Goal: Task Accomplishment & Management: Manage account settings

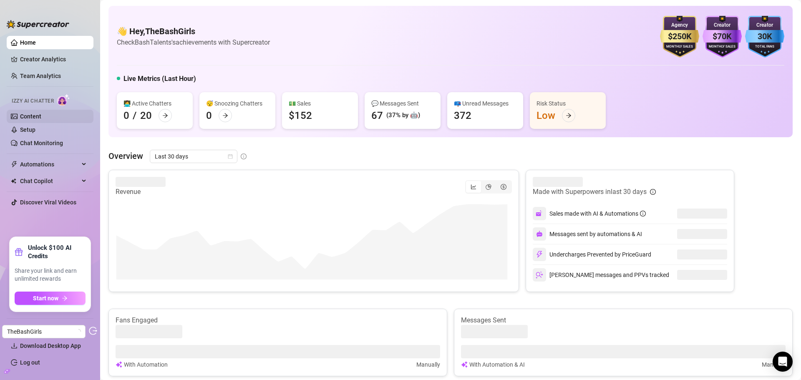
click at [41, 117] on link "Content" at bounding box center [30, 116] width 21 height 7
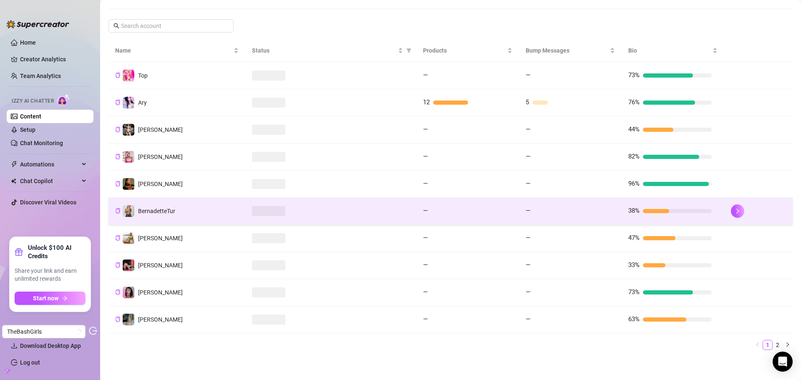
scroll to position [137, 0]
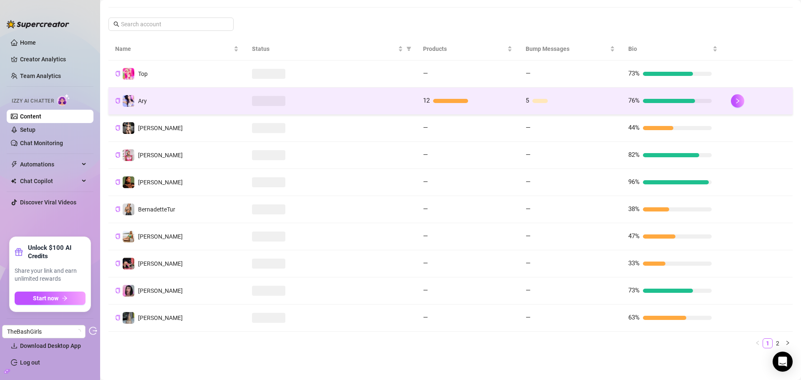
click at [467, 102] on div at bounding box center [469, 101] width 73 height 4
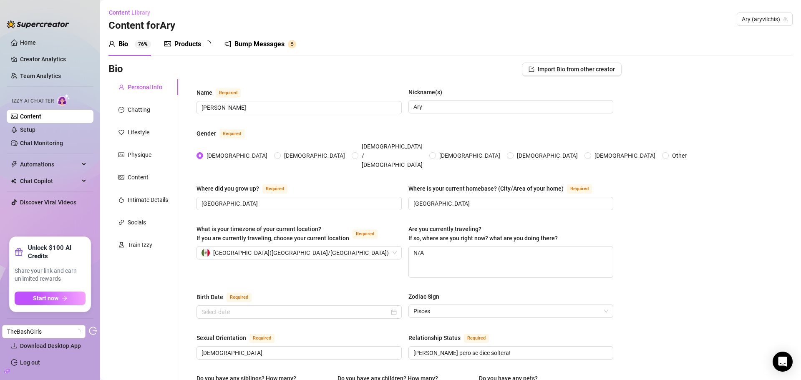
radio input "true"
type input "March 20th, 1995"
click at [192, 52] on div "Products 1 2" at bounding box center [190, 44] width 53 height 23
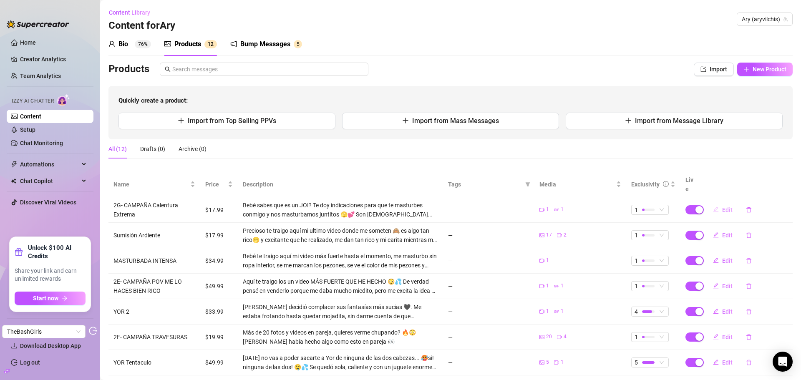
click at [715, 203] on button "Edit" at bounding box center [723, 209] width 33 height 13
type textarea "Type your message here..."
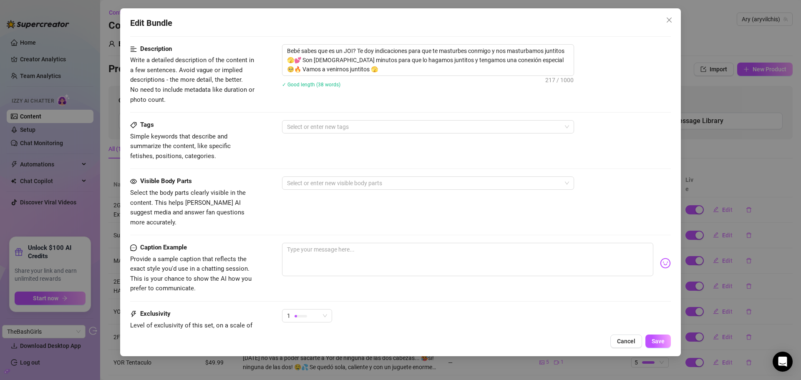
scroll to position [238, 0]
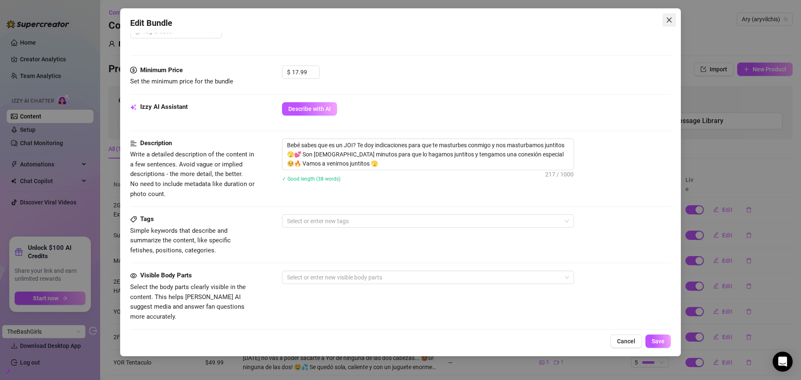
click at [666, 19] on span "Close" at bounding box center [669, 20] width 13 height 7
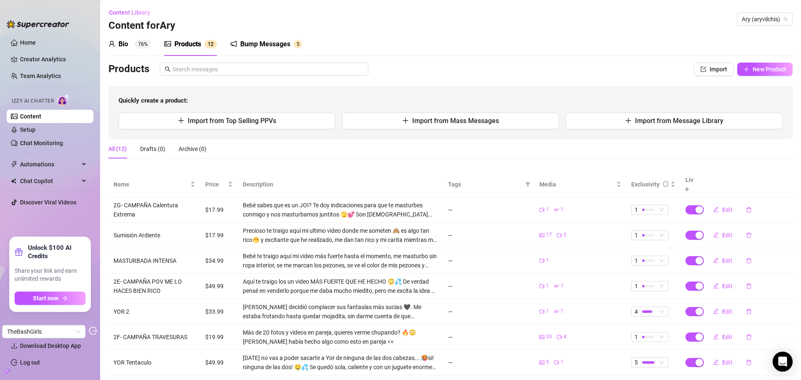
click at [45, 67] on ul "Home Creator Analytics Team Analytics Izzy AI Chatter Content Setup Chat Monito…" at bounding box center [50, 133] width 87 height 201
click at [40, 73] on link "Team Analytics" at bounding box center [40, 76] width 41 height 7
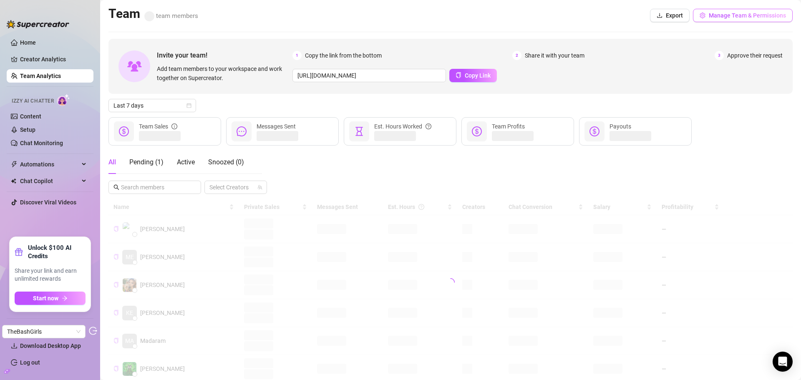
click at [724, 15] on span "Manage Team & Permissions" at bounding box center [747, 15] width 77 height 7
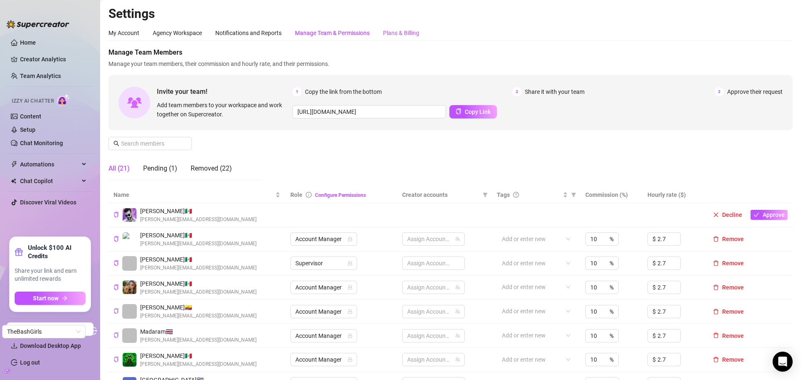
click at [412, 35] on div "Plans & Billing" at bounding box center [401, 32] width 36 height 9
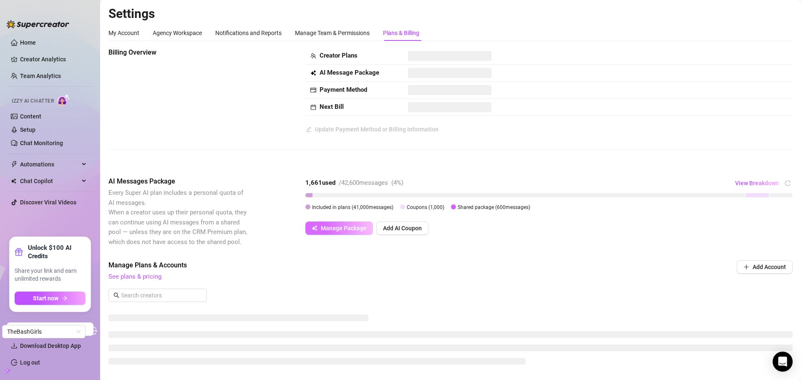
click at [336, 230] on span "Manage Package" at bounding box center [344, 228] width 46 height 7
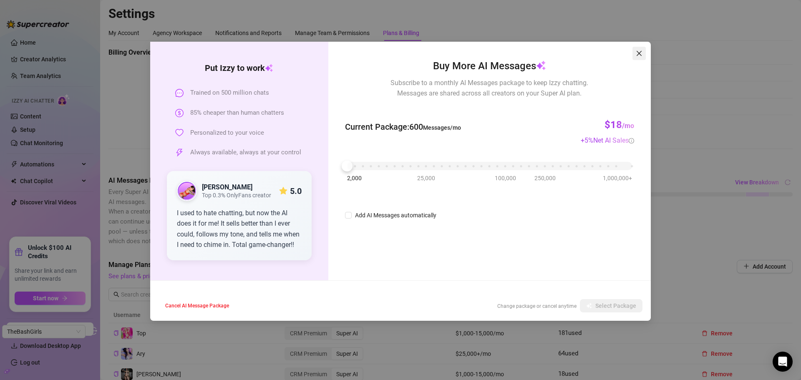
click at [641, 51] on icon "close" at bounding box center [639, 53] width 7 height 7
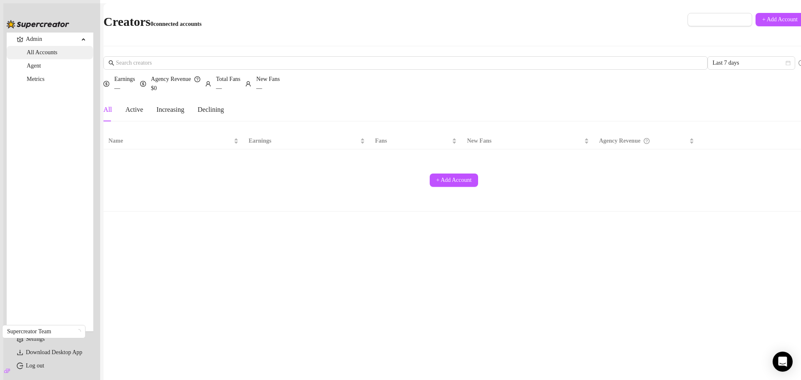
click at [51, 56] on link "All Accounts" at bounding box center [42, 52] width 31 height 6
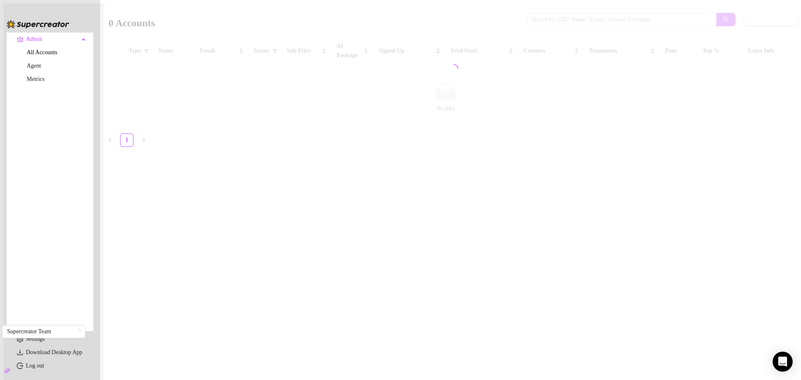
click at [528, 23] on div at bounding box center [454, 68] width 701 height 130
click at [533, 22] on div at bounding box center [454, 68] width 701 height 130
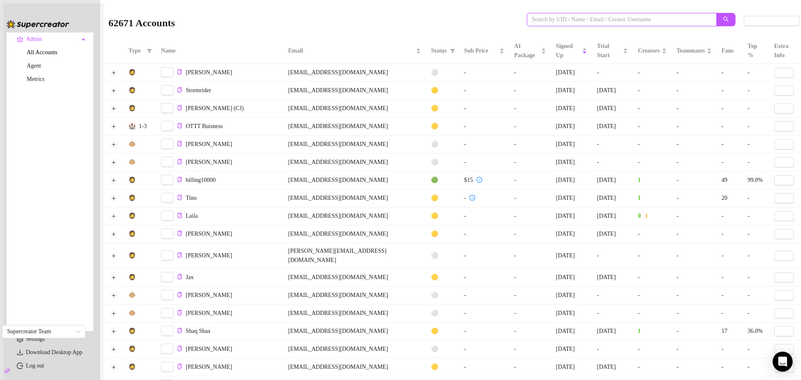
click at [533, 22] on input "search" at bounding box center [618, 19] width 173 height 9
paste input "pedrosupercreator@gmail.com"
drag, startPoint x: 713, startPoint y: 15, endPoint x: 705, endPoint y: 19, distance: 8.4
click at [712, 15] on div "62671 Accounts pedrosupercreator@gmail.com" at bounding box center [427, 21] width 636 height 28
click at [723, 19] on icon "search" at bounding box center [726, 19] width 6 height 6
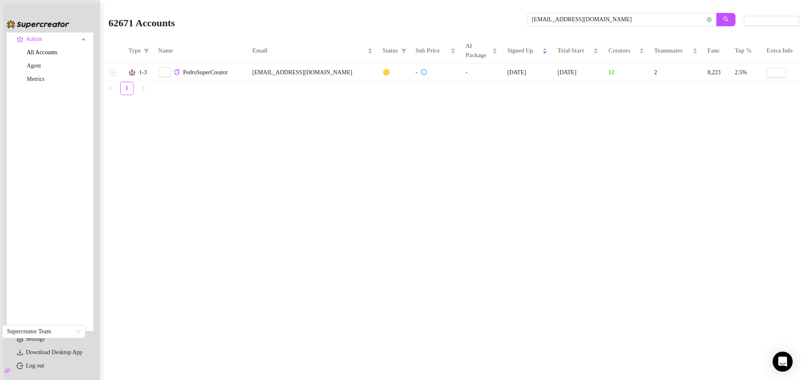
click at [117, 76] on button "Expand row" at bounding box center [113, 72] width 7 height 7
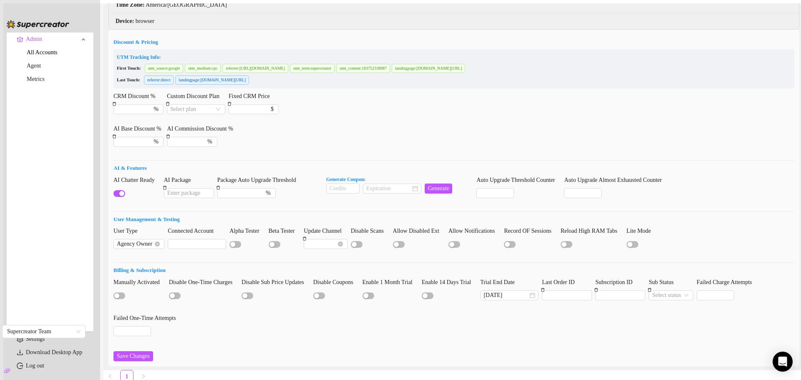
scroll to position [19, 0]
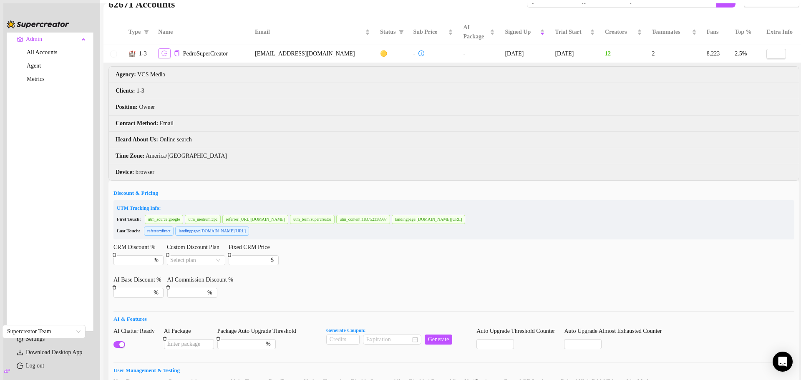
click at [167, 55] on icon "logout" at bounding box center [165, 54] width 6 height 6
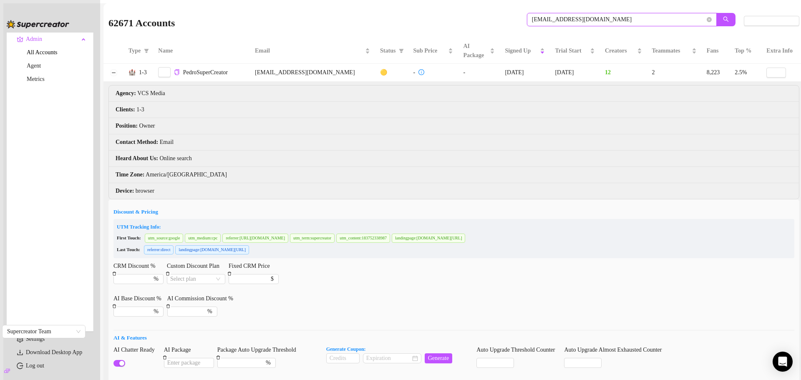
drag, startPoint x: 573, startPoint y: 3, endPoint x: 507, endPoint y: 26, distance: 69.7
click at [451, 7] on div "62671 Accounts pedrosupercreator@gmail.com Columns (13/44)" at bounding box center [454, 20] width 701 height 35
paste input "cerebralslutlex"
click at [723, 22] on icon "search" at bounding box center [726, 19] width 6 height 6
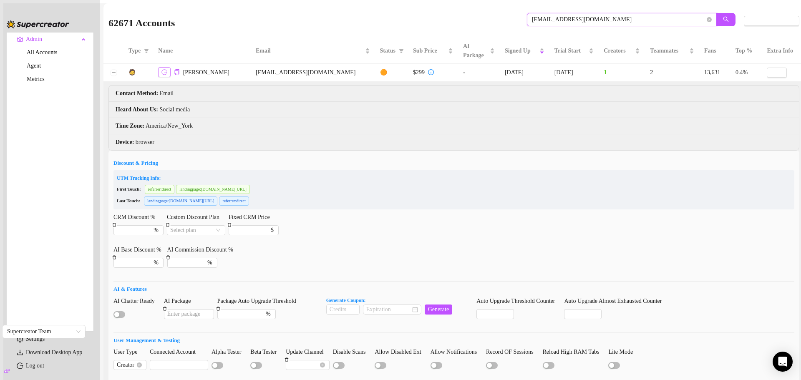
type input "[EMAIL_ADDRESS][DOMAIN_NAME]"
click at [167, 75] on icon "logout" at bounding box center [165, 72] width 6 height 6
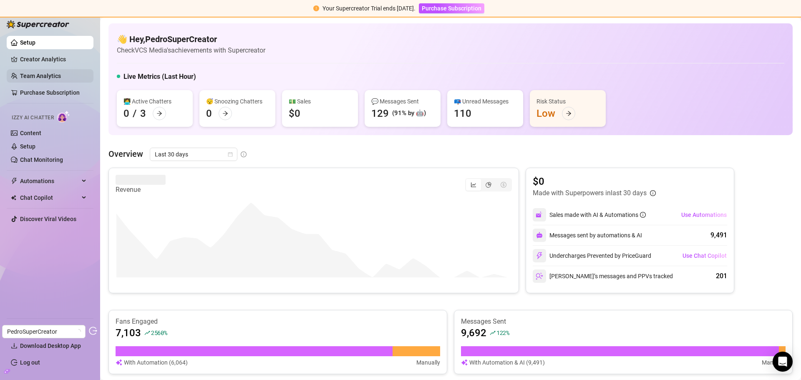
click at [44, 74] on link "Team Analytics" at bounding box center [40, 76] width 41 height 7
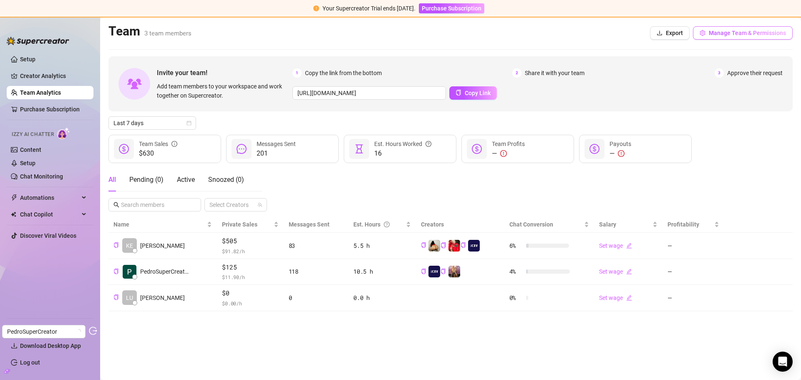
click at [743, 36] on span "Manage Team & Permissions" at bounding box center [747, 33] width 77 height 7
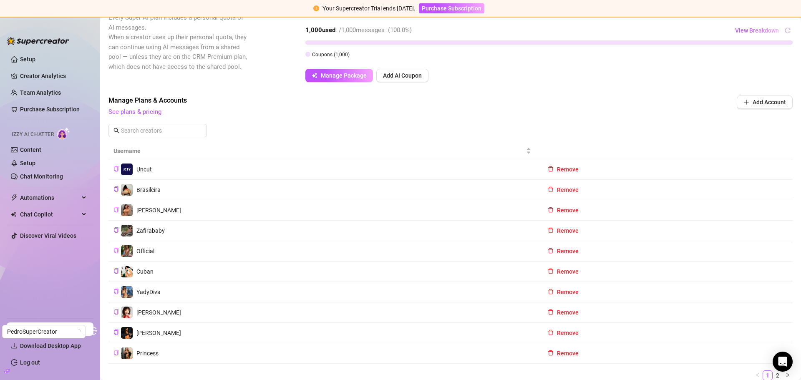
scroll to position [12, 0]
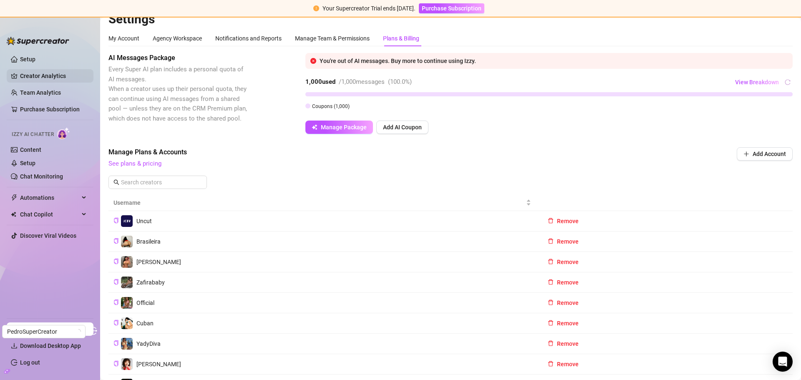
click at [62, 78] on link "Creator Analytics" at bounding box center [53, 75] width 67 height 13
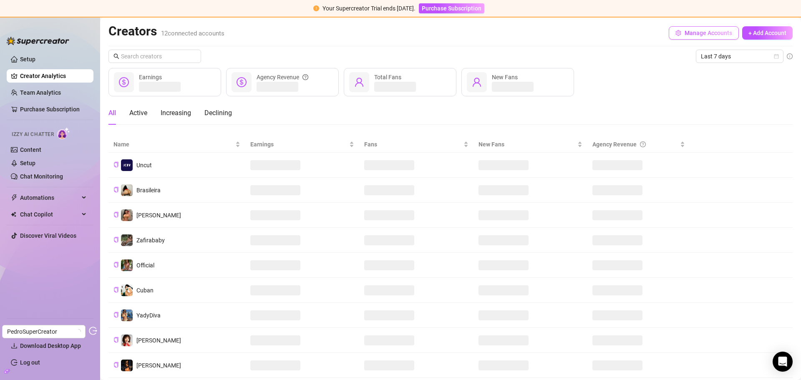
click at [690, 29] on button "Manage Accounts" at bounding box center [704, 32] width 70 height 13
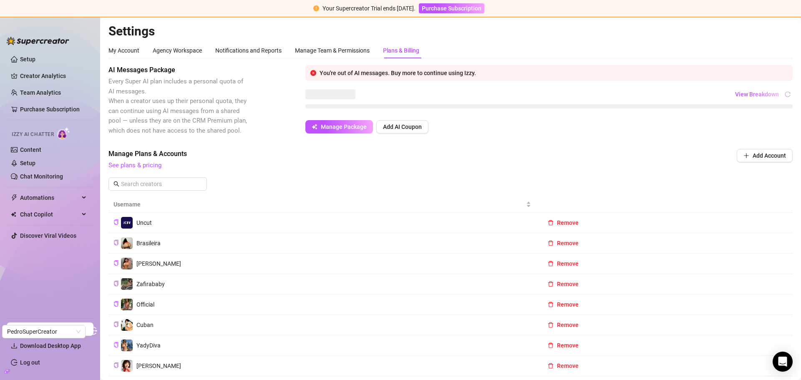
click at [403, 49] on div "Plans & Billing" at bounding box center [401, 50] width 36 height 9
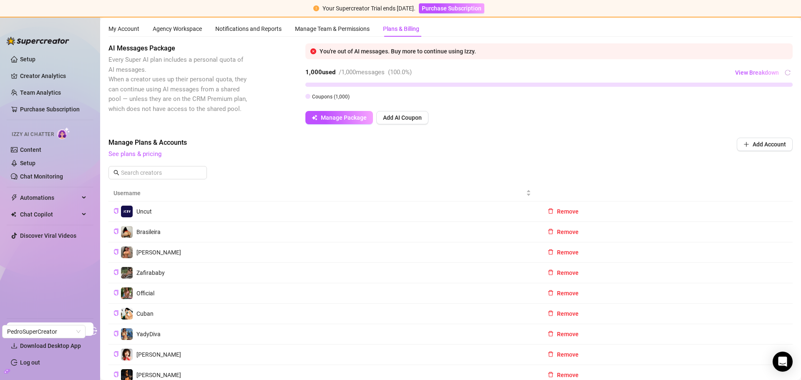
scroll to position [42, 0]
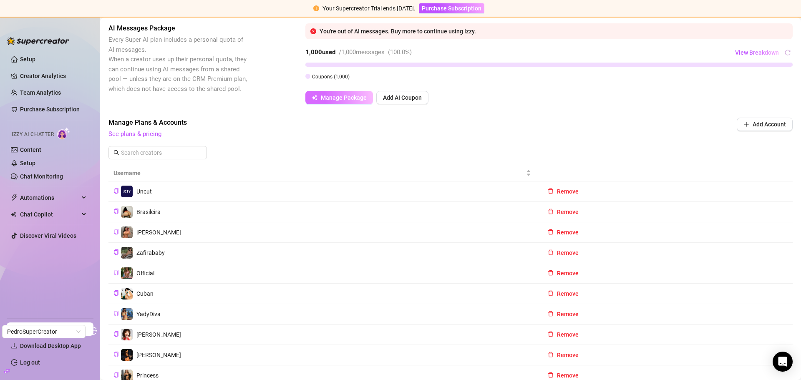
click at [345, 101] on span "Manage Package" at bounding box center [344, 97] width 46 height 7
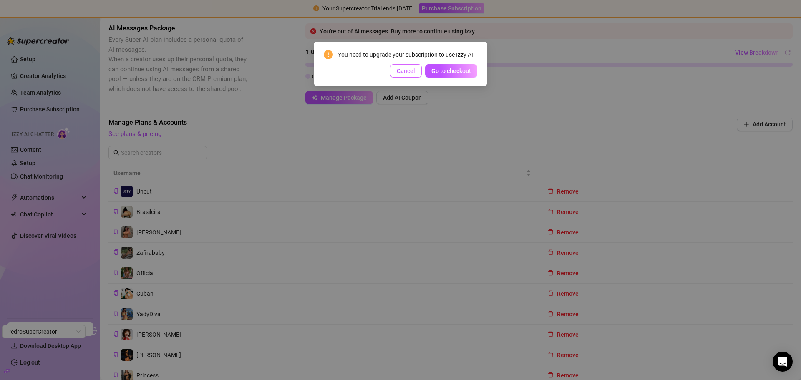
click at [405, 74] on span "Cancel" at bounding box center [406, 71] width 18 height 7
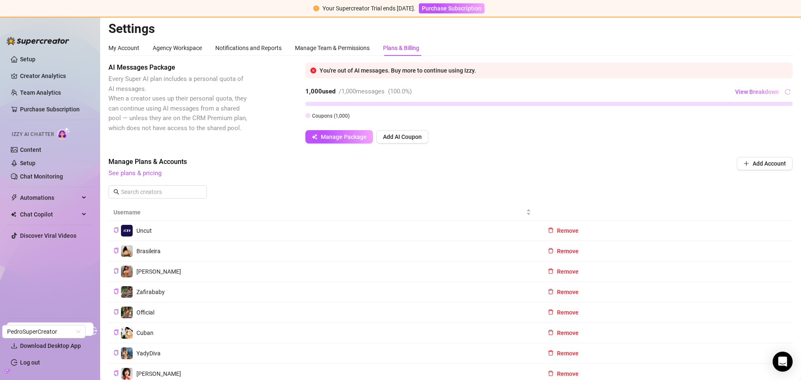
scroll to position [0, 0]
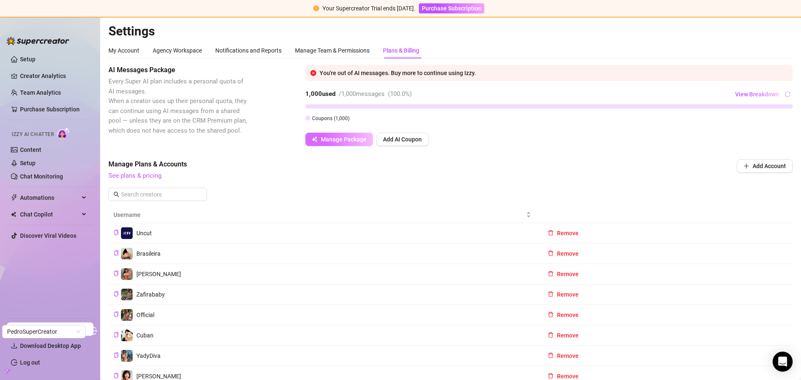
click at [334, 141] on span "Manage Package" at bounding box center [344, 139] width 46 height 7
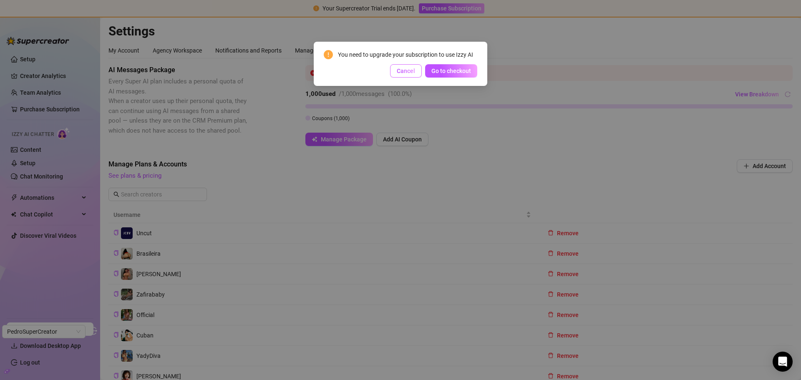
click at [407, 70] on span "Cancel" at bounding box center [406, 71] width 18 height 7
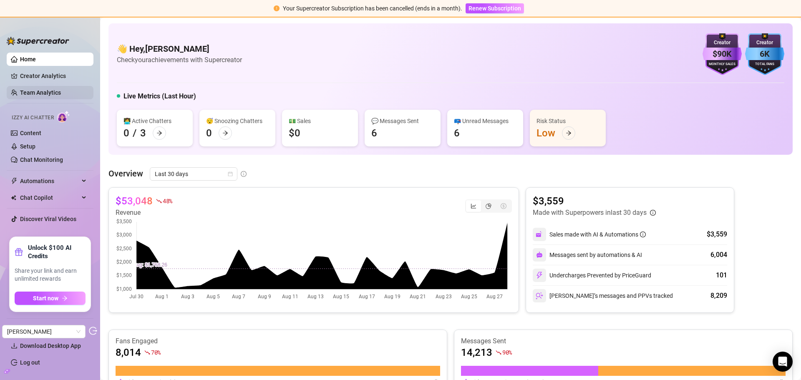
click at [44, 89] on link "Team Analytics" at bounding box center [40, 92] width 41 height 7
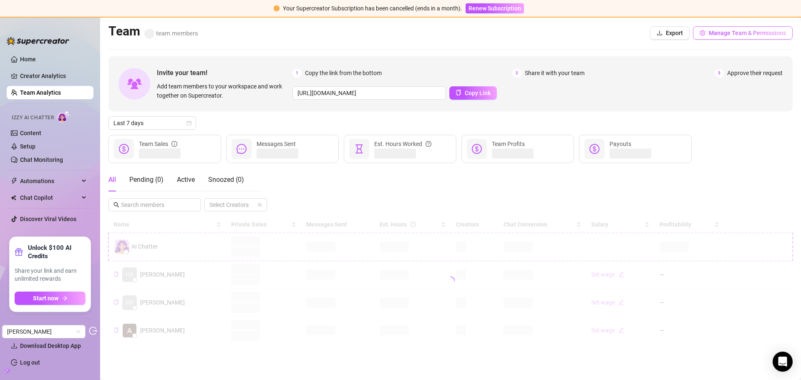
click at [735, 30] on span "Manage Team & Permissions" at bounding box center [747, 33] width 77 height 7
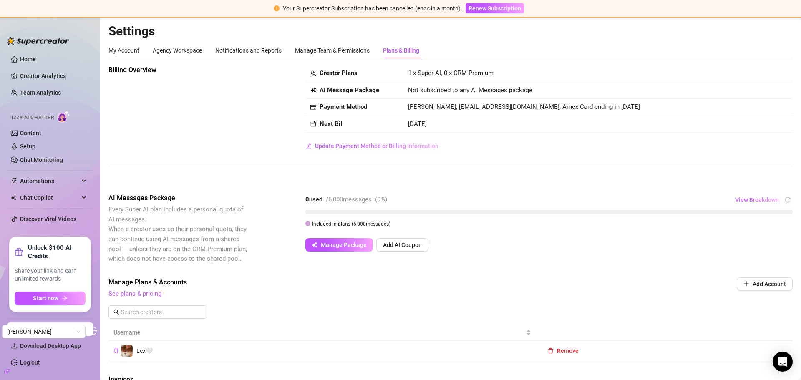
scroll to position [209, 0]
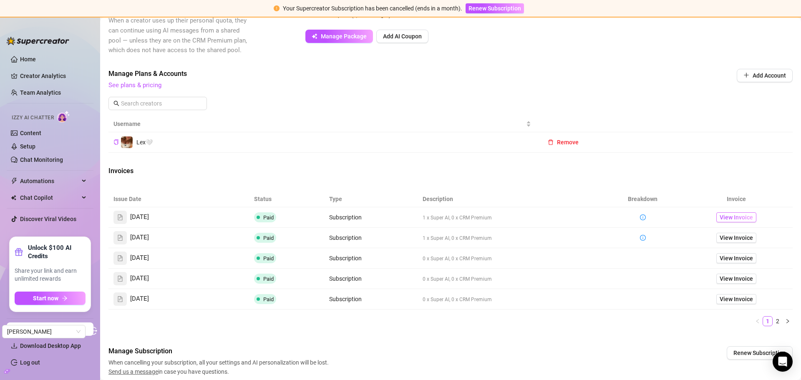
click at [724, 214] on span "View Invoice" at bounding box center [736, 217] width 33 height 9
